Goal: Task Accomplishment & Management: Manage account settings

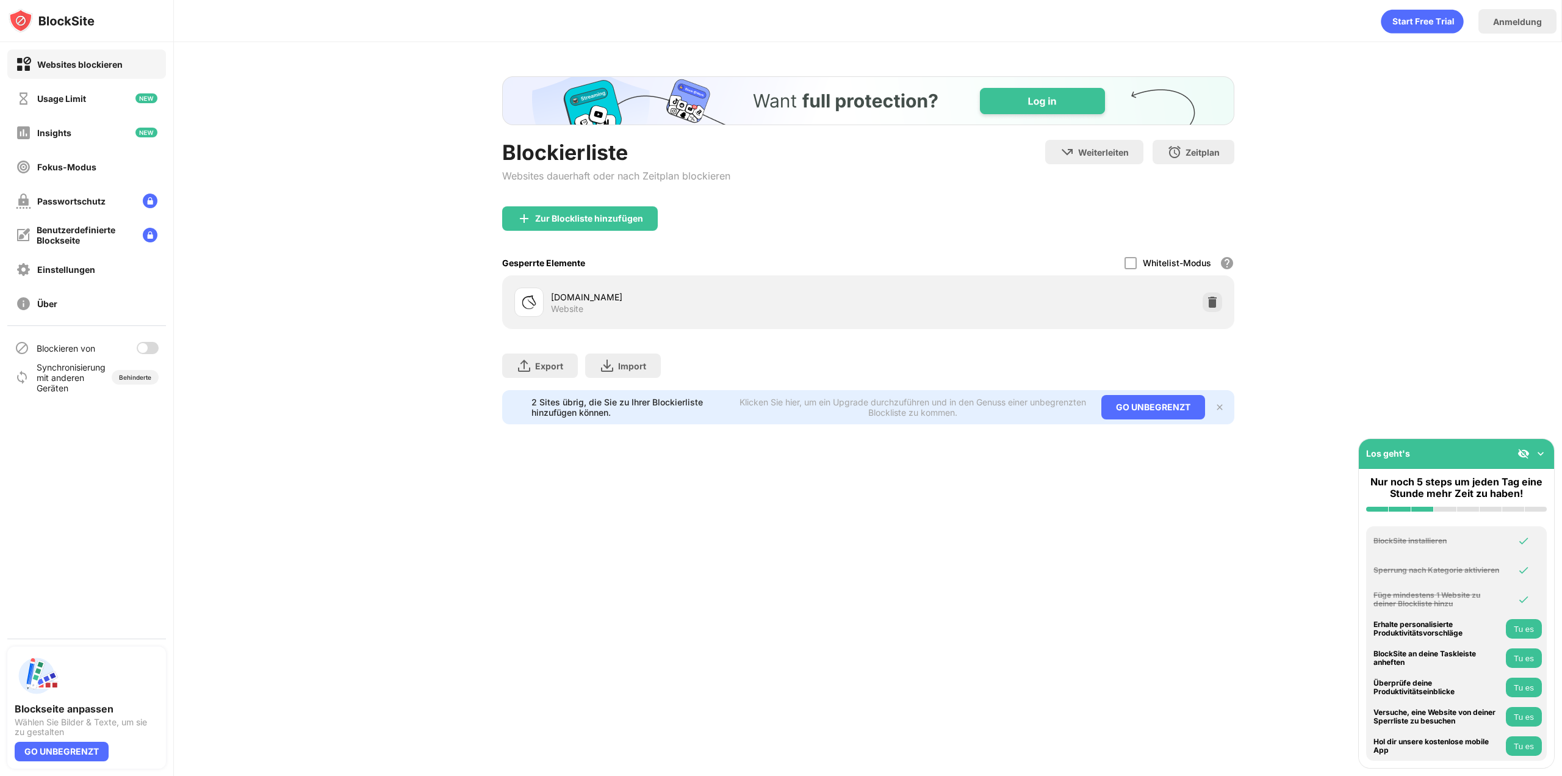
click at [146, 353] on div "Blockieren von" at bounding box center [86, 347] width 159 height 29
click at [146, 352] on div at bounding box center [143, 348] width 10 height 10
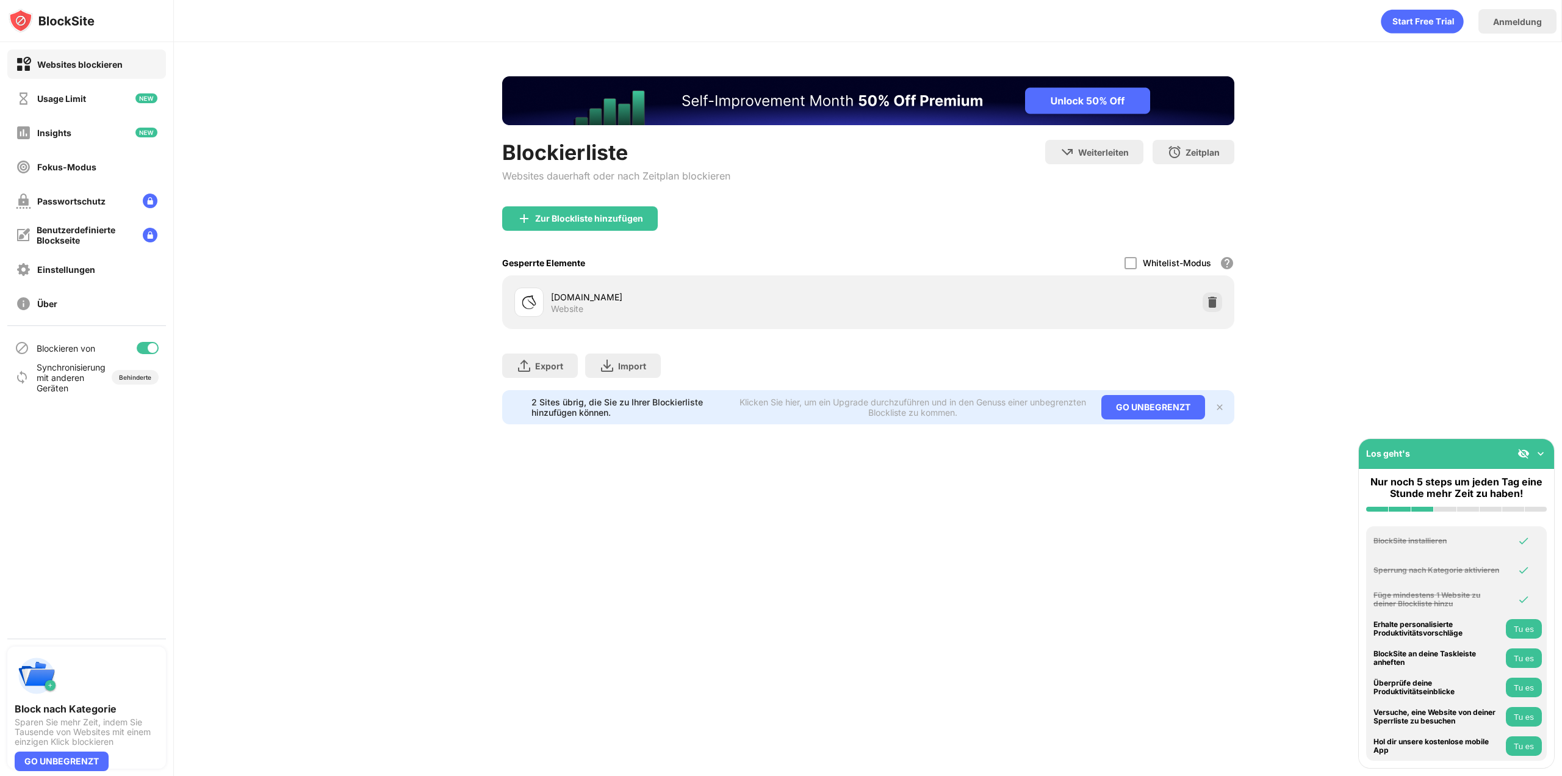
click at [154, 344] on div at bounding box center [153, 348] width 10 height 10
